Goal: Transaction & Acquisition: Book appointment/travel/reservation

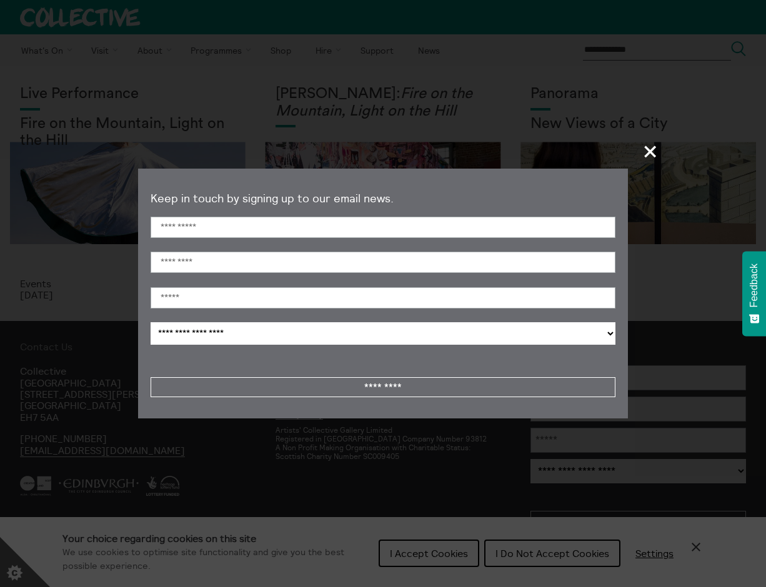
click at [649, 148] on span "+" at bounding box center [650, 151] width 37 height 37
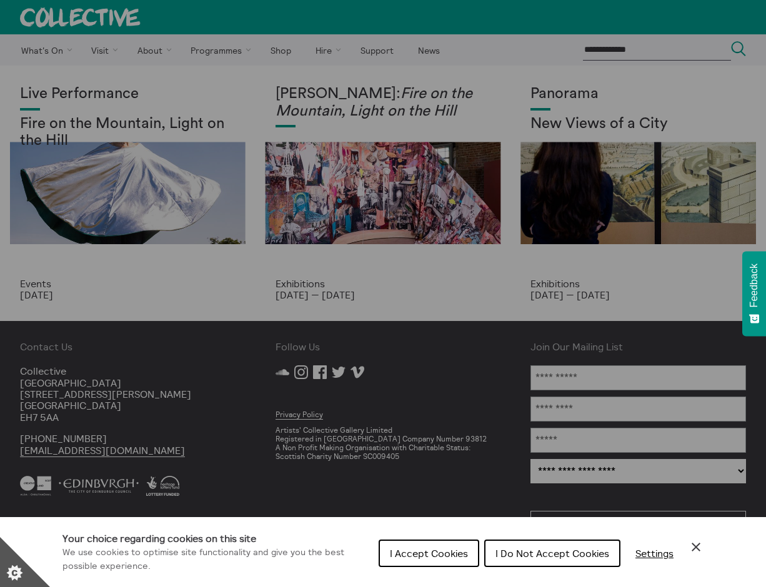
drag, startPoint x: 35, startPoint y: 284, endPoint x: 58, endPoint y: 227, distance: 60.8
click at [36, 282] on div "Cookie preferences" at bounding box center [383, 293] width 766 height 587
click at [86, 131] on div "Cookie preferences" at bounding box center [383, 293] width 766 height 587
click at [433, 557] on span "I Accept Cookies" at bounding box center [429, 553] width 78 height 12
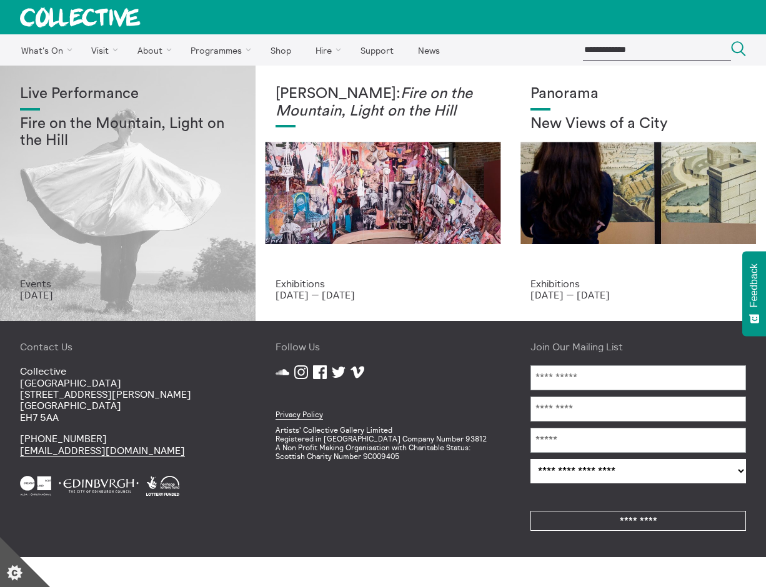
click at [146, 235] on div "Live Performance Fire on the Mountain, Light on the Hill" at bounding box center [127, 182] width 215 height 192
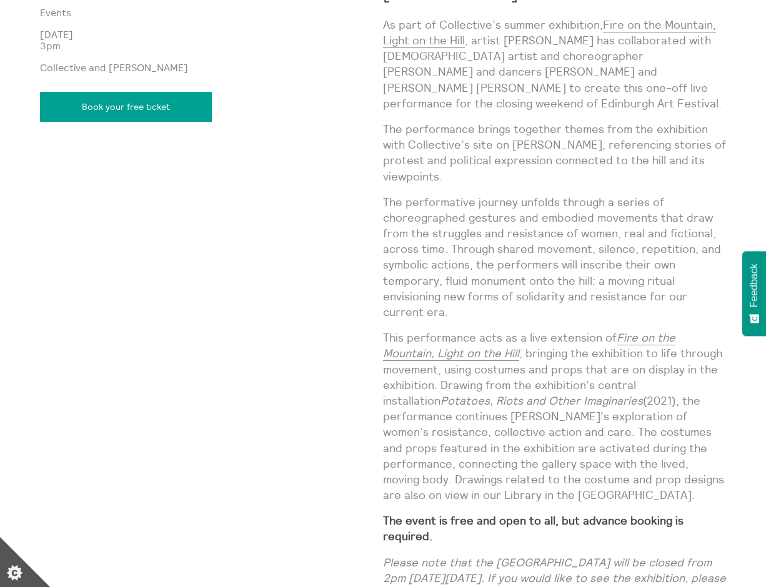
scroll to position [1004, 0]
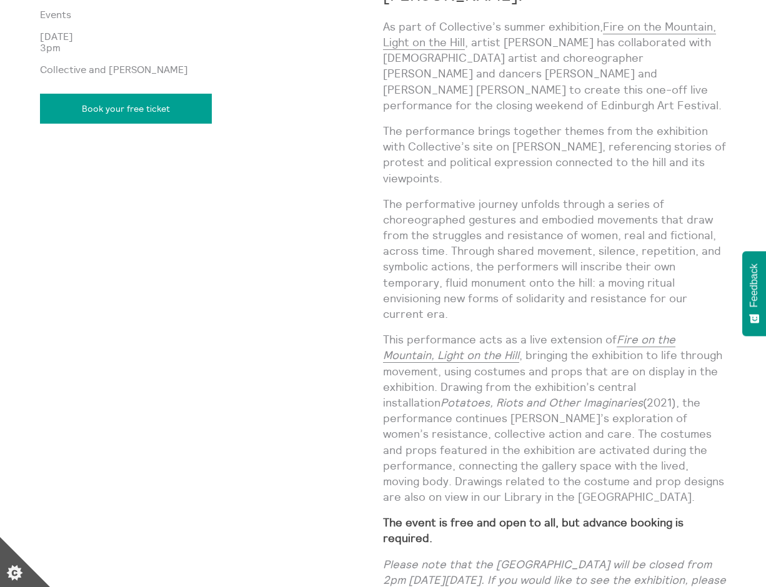
click at [129, 101] on link "Book your free ticket" at bounding box center [126, 109] width 172 height 30
